Goal: Information Seeking & Learning: Learn about a topic

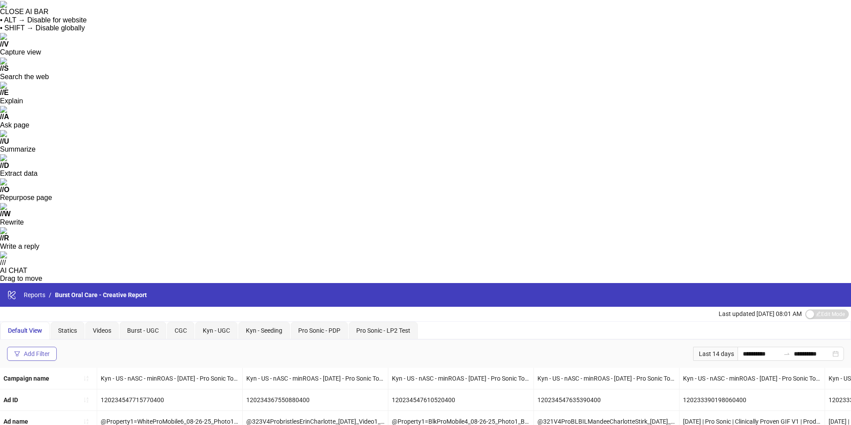
click at [42, 347] on button "Add Filter" at bounding box center [32, 354] width 50 height 14
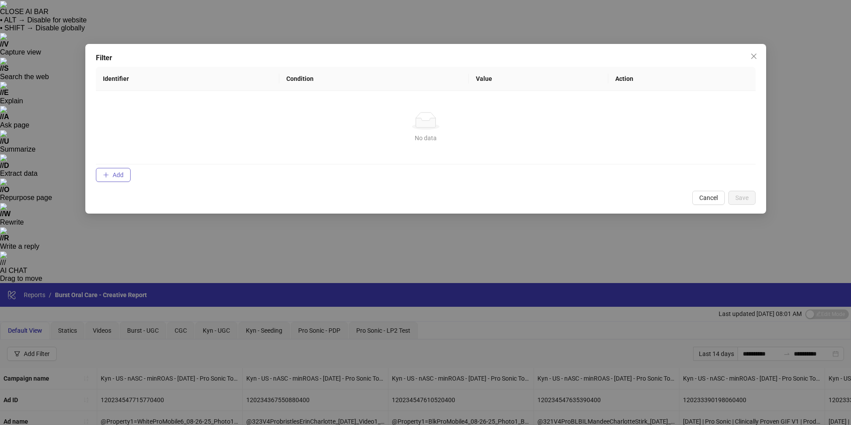
click at [114, 176] on span "Add" at bounding box center [118, 175] width 11 height 7
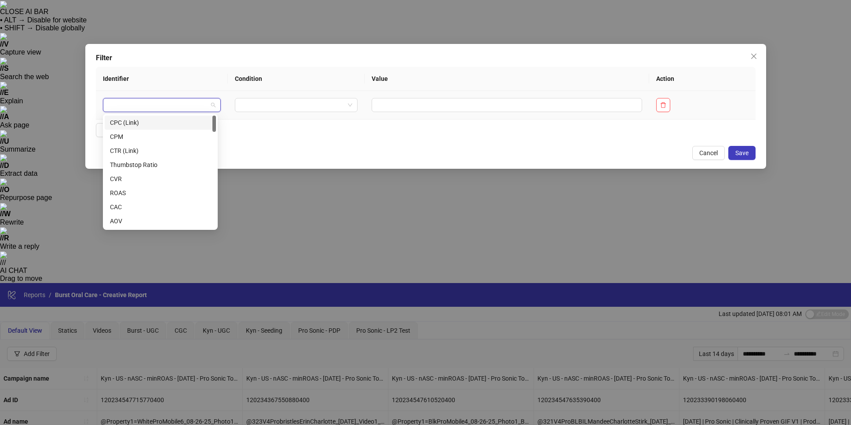
click at [183, 105] on input "search" at bounding box center [158, 105] width 100 height 13
click at [136, 191] on div "Purchases" at bounding box center [160, 194] width 101 height 10
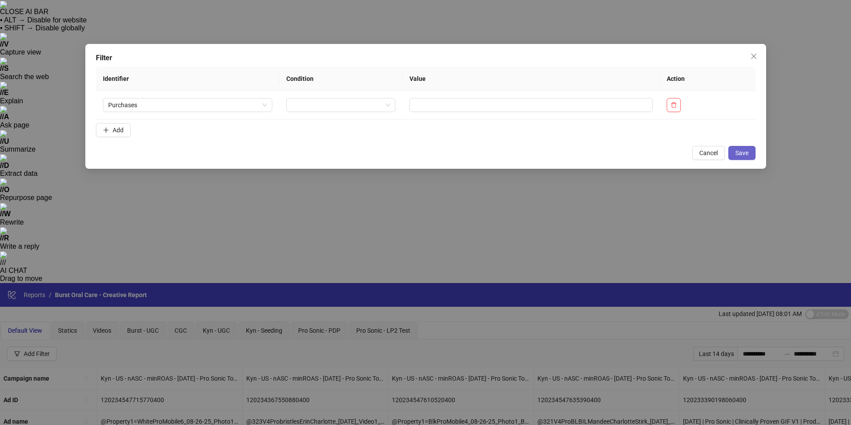
click at [741, 152] on span "Save" at bounding box center [742, 153] width 13 height 7
click at [374, 104] on input "search" at bounding box center [337, 105] width 91 height 13
click at [324, 151] on div "GREATER THAN" at bounding box center [338, 151] width 92 height 10
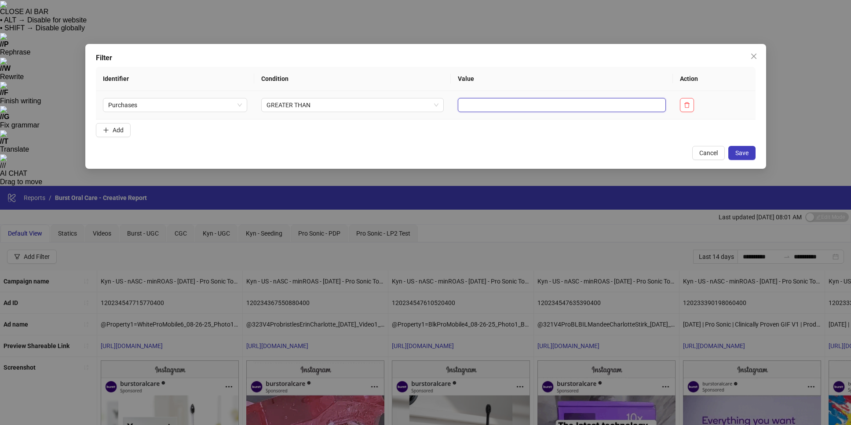
click at [488, 105] on input "text" at bounding box center [562, 105] width 208 height 14
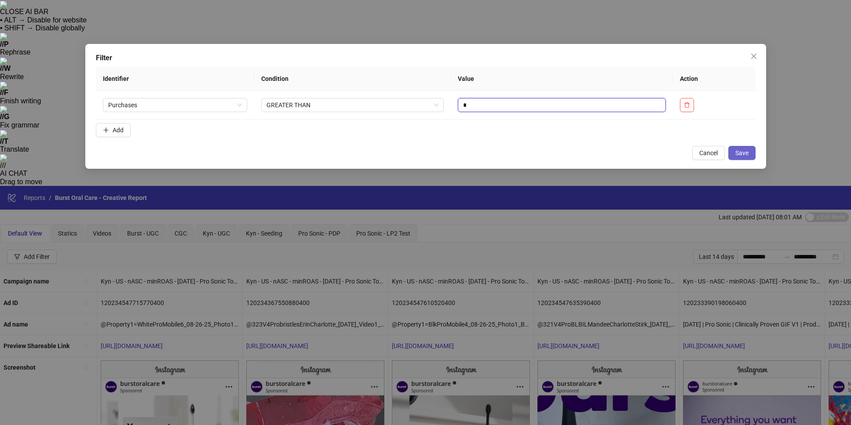
type input "*"
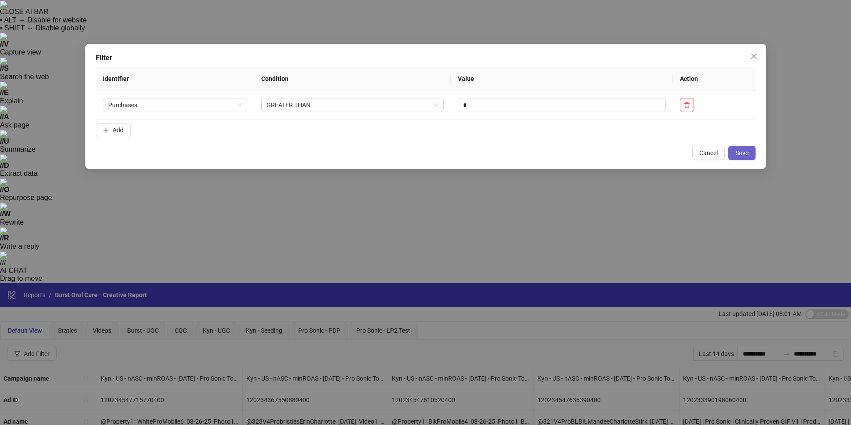
click at [752, 154] on button "Save" at bounding box center [742, 153] width 27 height 14
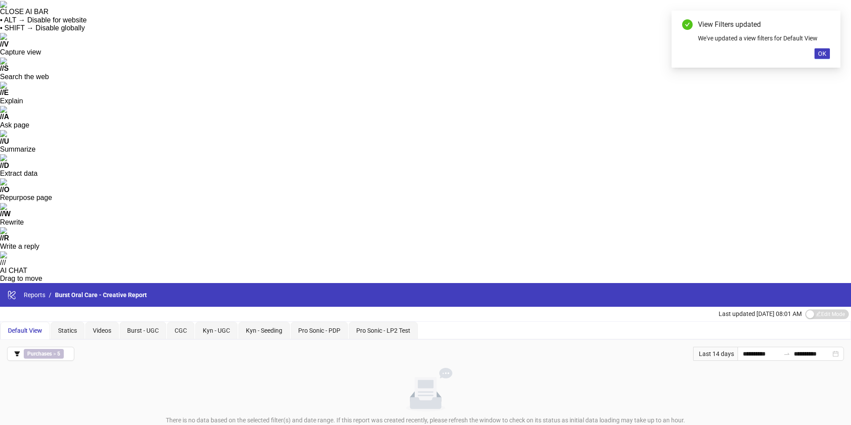
drag, startPoint x: 819, startPoint y: 51, endPoint x: 766, endPoint y: 60, distance: 53.5
click at [778, 51] on span "OK" at bounding box center [822, 53] width 8 height 7
click at [64, 349] on span "Purchases > 5" at bounding box center [44, 354] width 40 height 10
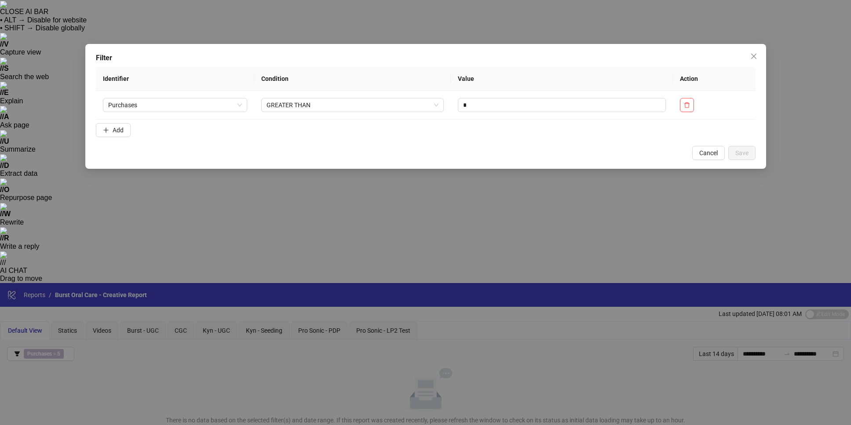
click at [755, 56] on icon "close" at bounding box center [754, 56] width 7 height 7
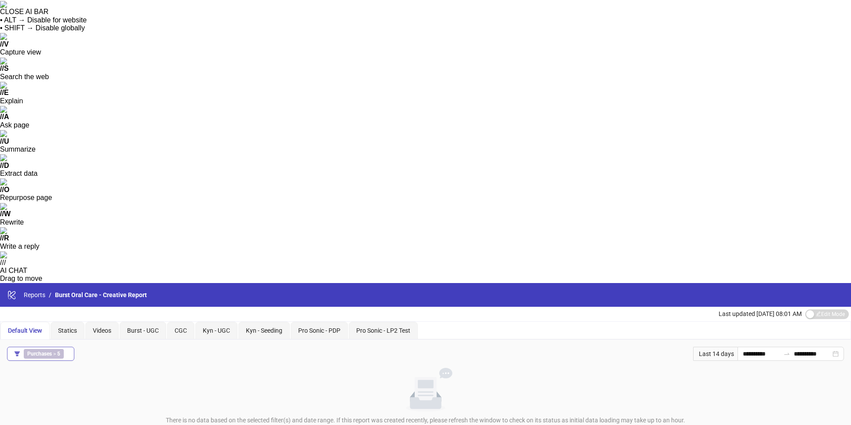
click at [18, 352] on icon "filter" at bounding box center [17, 354] width 5 height 5
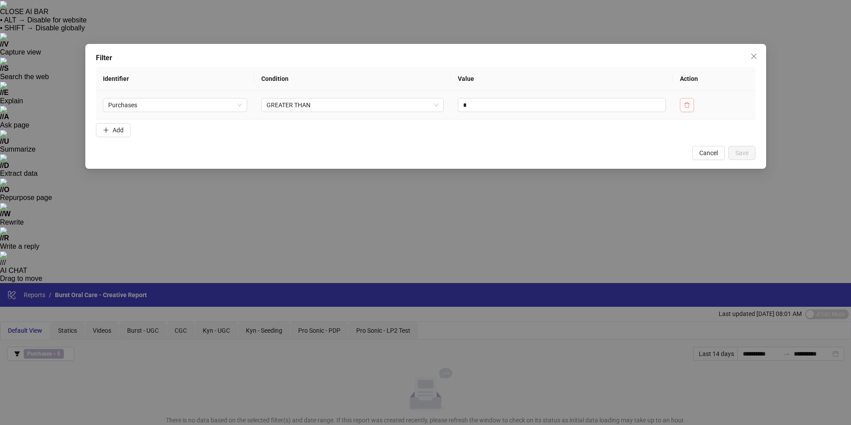
click at [689, 99] on button "button" at bounding box center [687, 105] width 14 height 14
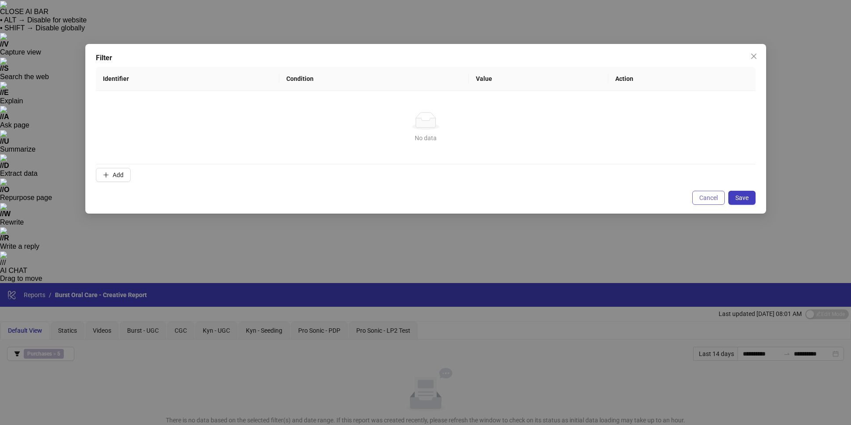
click at [704, 196] on span "Cancel" at bounding box center [709, 197] width 18 height 7
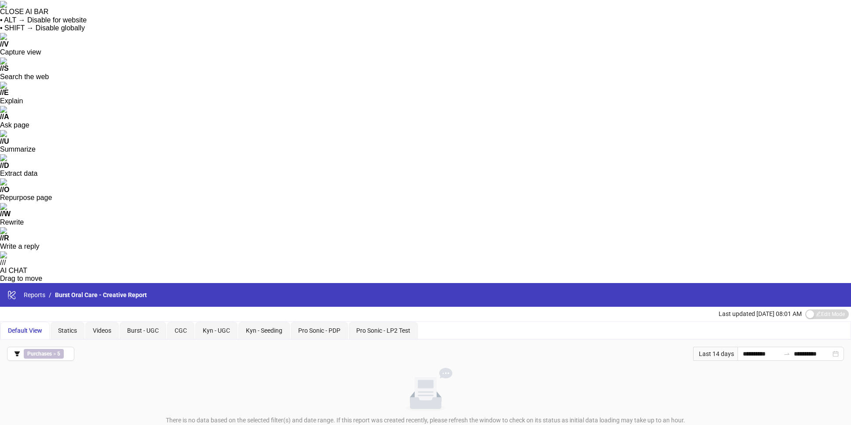
click at [33, 327] on span "Default View" at bounding box center [25, 330] width 34 height 7
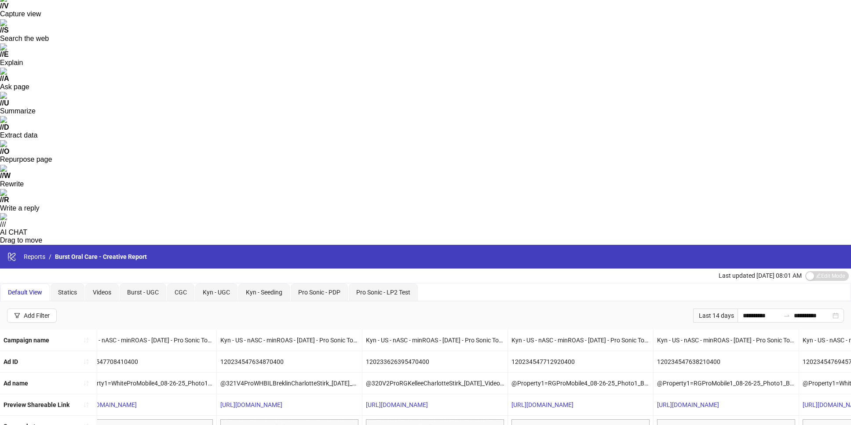
scroll to position [0, 1484]
click at [73, 289] on span "Statics" at bounding box center [67, 292] width 19 height 7
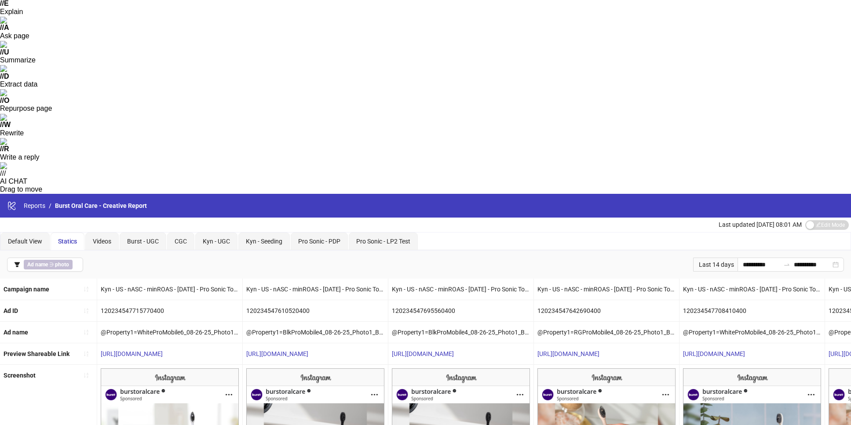
scroll to position [0, 0]
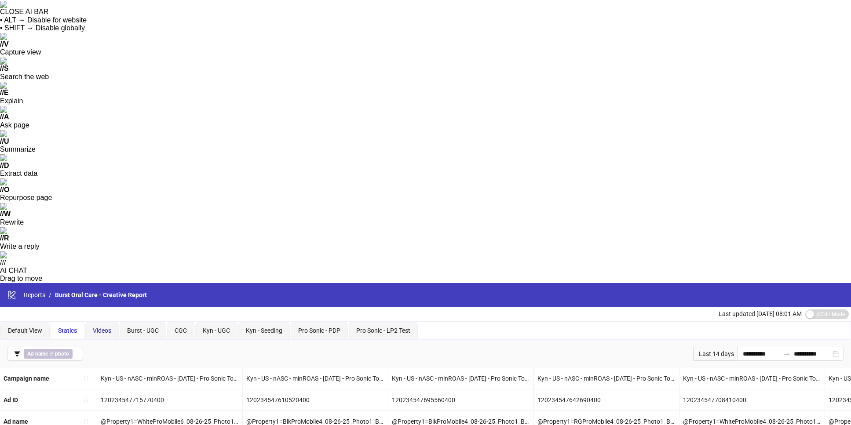
click at [110, 327] on span "Videos" at bounding box center [102, 330] width 18 height 7
click at [142, 327] on span "Burst - UGC" at bounding box center [143, 330] width 32 height 7
click at [182, 327] on span "CGC" at bounding box center [181, 330] width 12 height 7
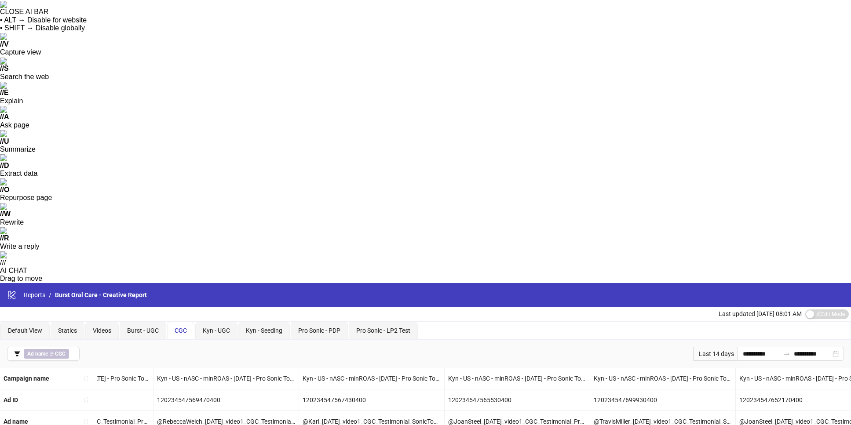
scroll to position [0, 1402]
click at [215, 327] on span "Kyn - UGC" at bounding box center [216, 330] width 27 height 7
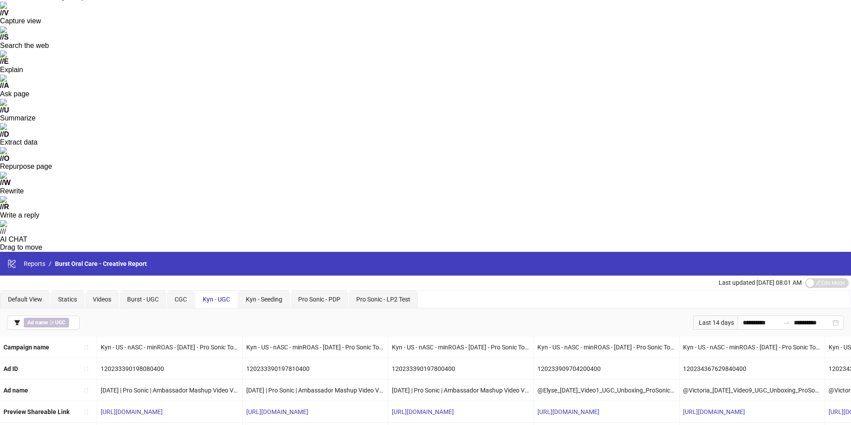
scroll to position [0, 0]
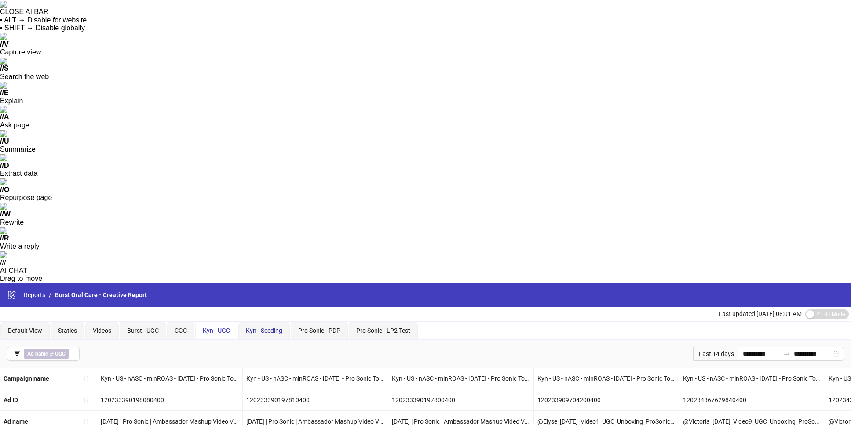
click at [268, 327] on span "Kyn - Seeding" at bounding box center [264, 330] width 37 height 7
click at [309, 327] on span "Pro Sonic - PDP" at bounding box center [319, 330] width 42 height 7
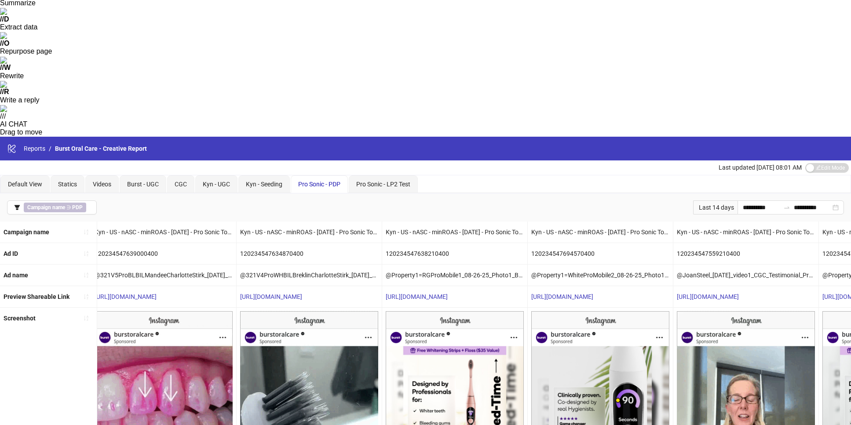
scroll to position [0, 591]
